Goal: Navigation & Orientation: Understand site structure

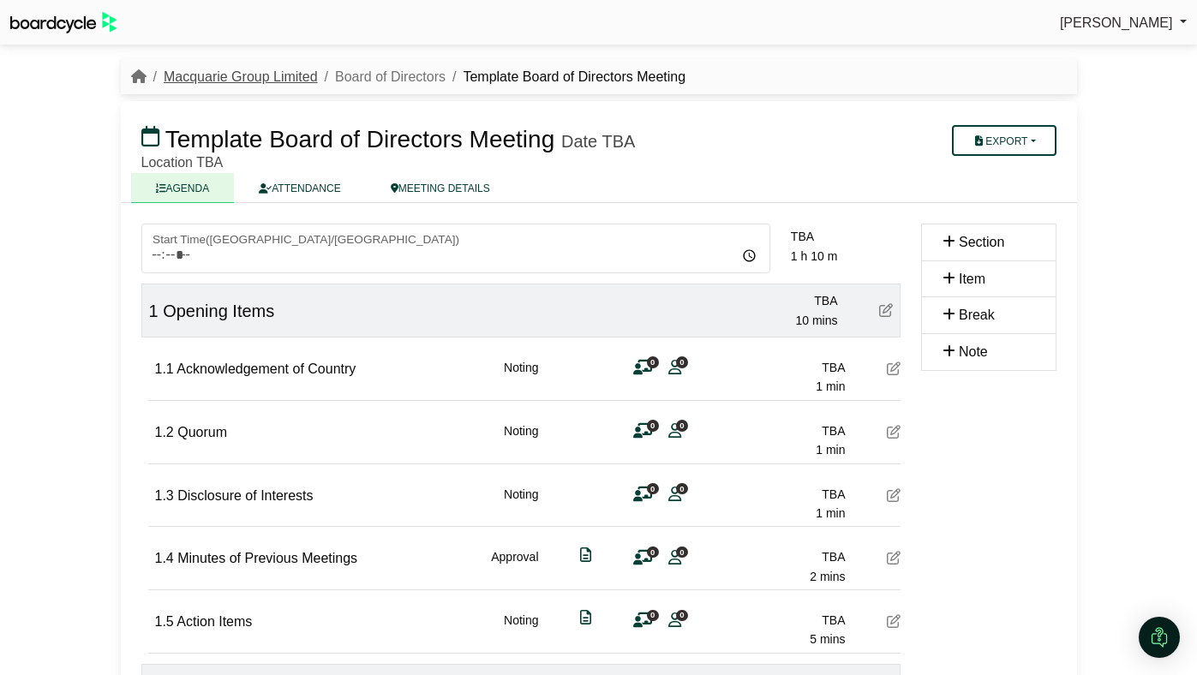
click at [280, 74] on link "Macquarie Group Limited" at bounding box center [241, 76] width 154 height 15
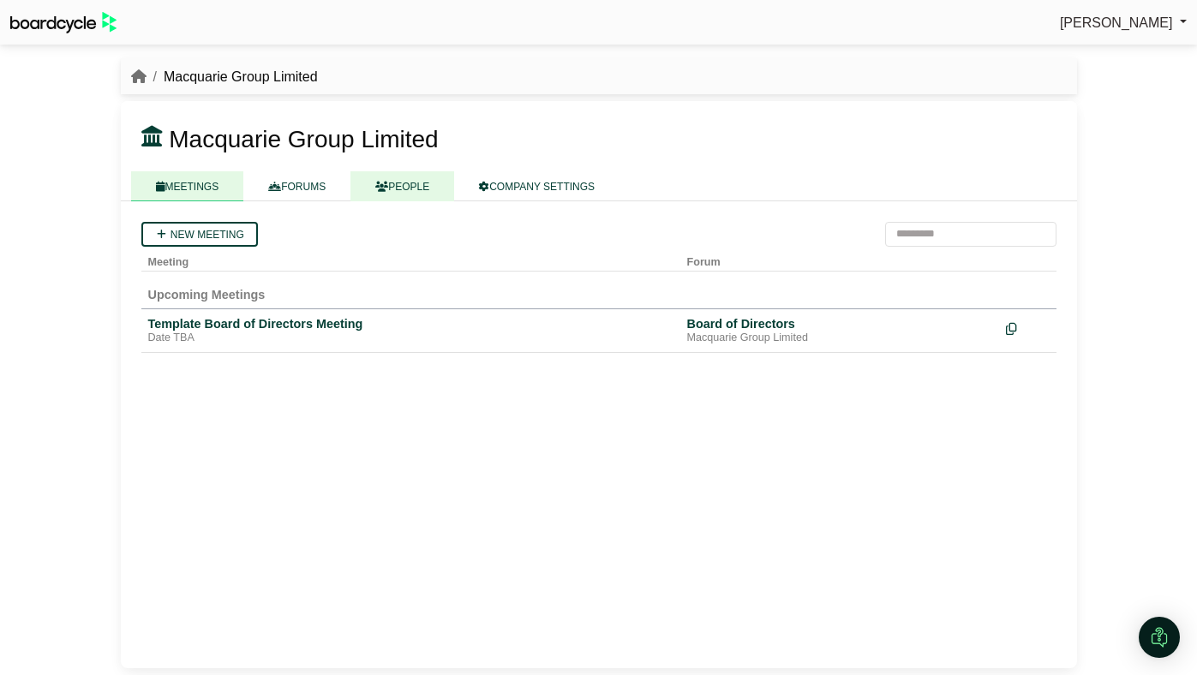
click at [410, 179] on link "PEOPLE" at bounding box center [402, 186] width 104 height 30
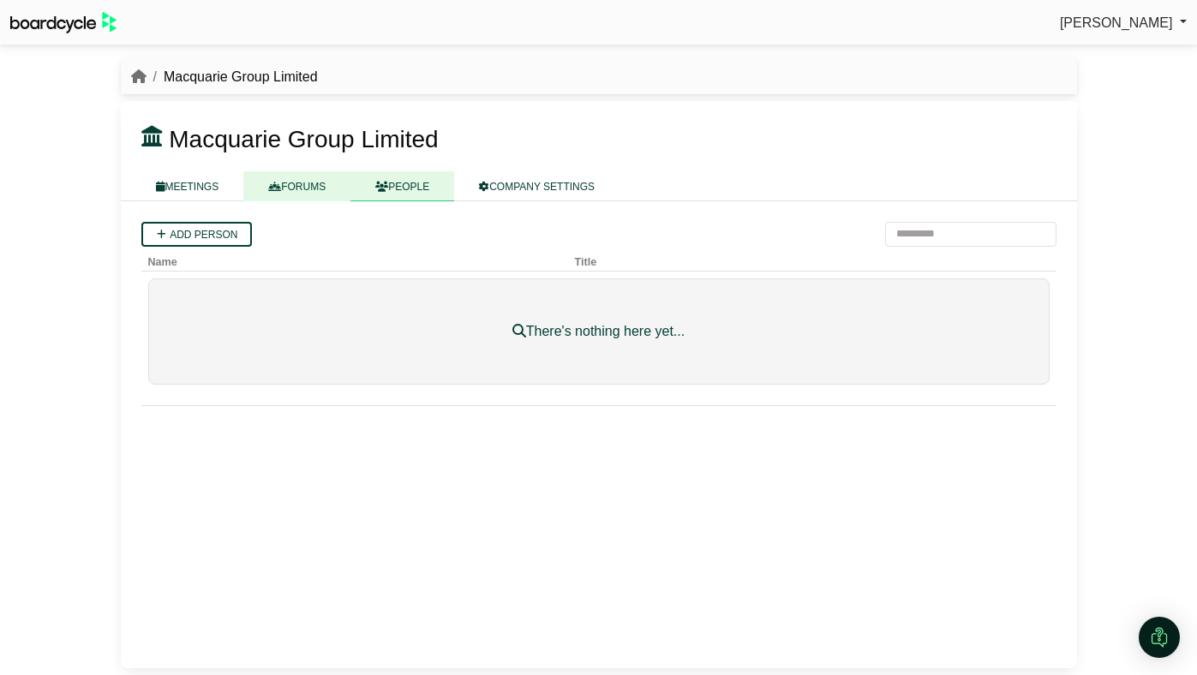
click at [302, 177] on link "FORUMS" at bounding box center [296, 186] width 107 height 30
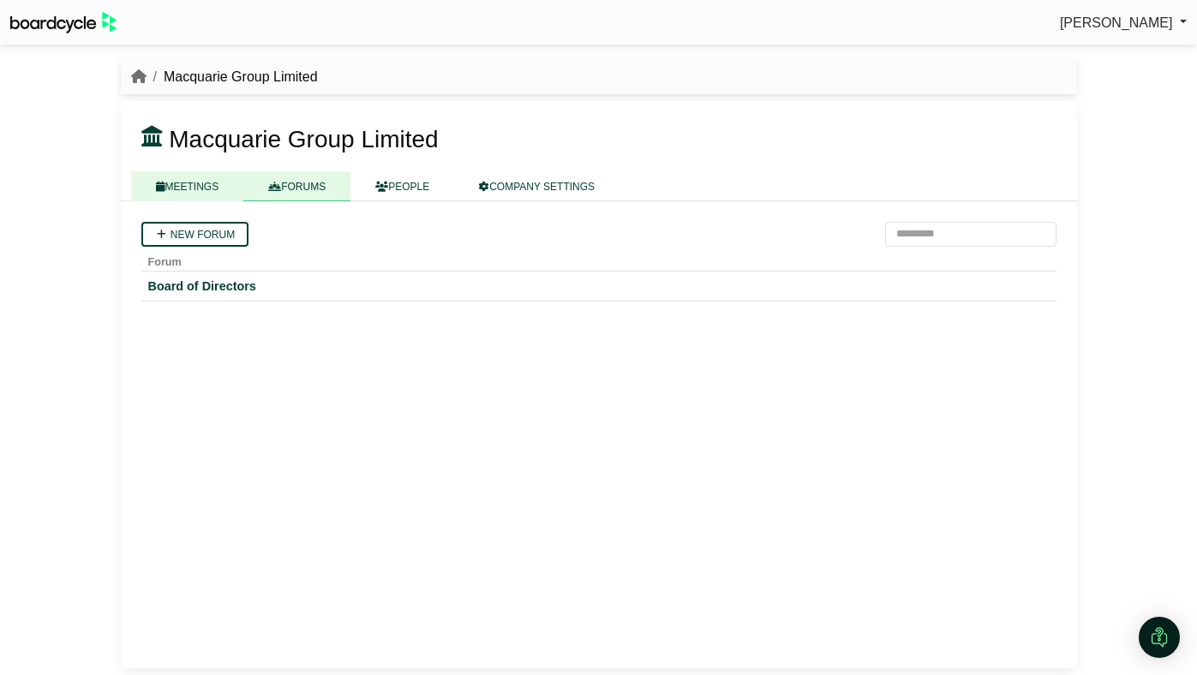
click at [203, 194] on link "MEETINGS" at bounding box center [187, 186] width 113 height 30
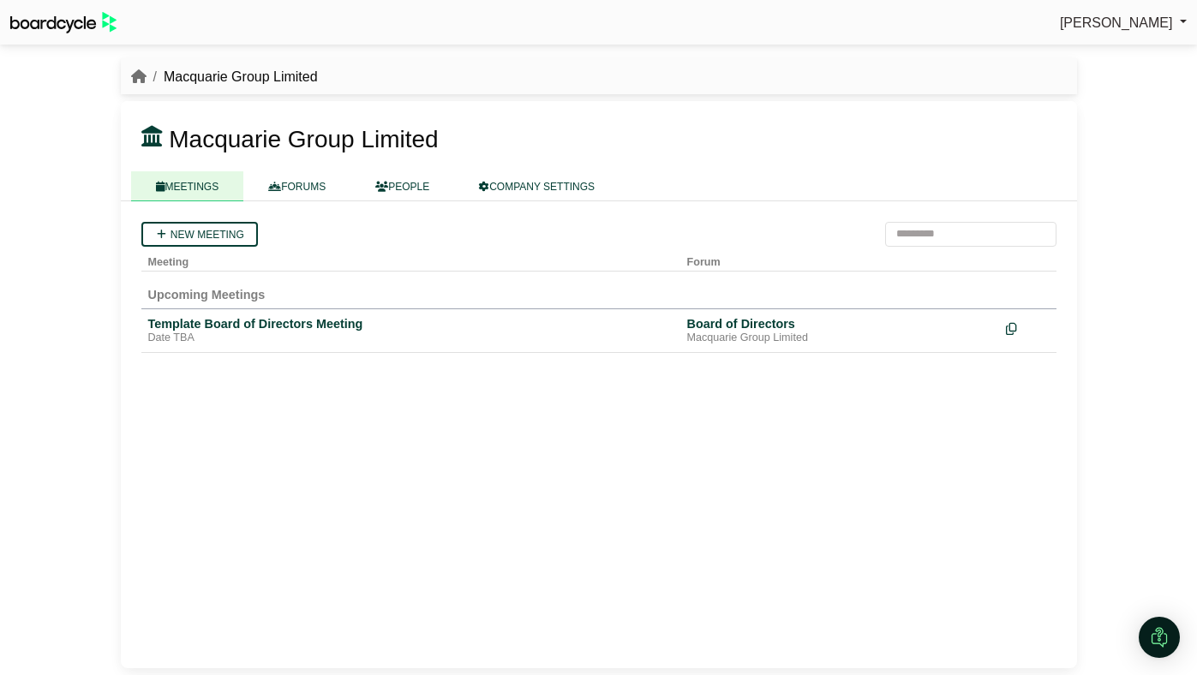
click at [238, 74] on li "Macquarie Group Limited" at bounding box center [231, 77] width 171 height 22
click at [138, 71] on icon "breadcrumb" at bounding box center [138, 76] width 15 height 14
